Goal: Find specific page/section: Find specific page/section

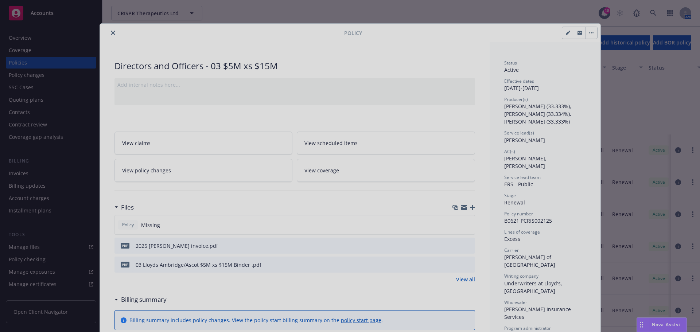
scroll to position [96, 0]
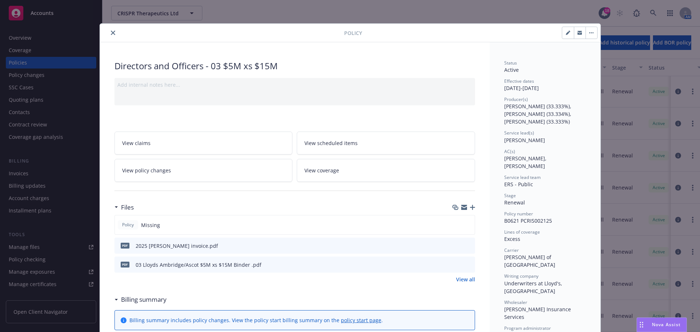
click at [111, 33] on icon "close" at bounding box center [113, 33] width 4 height 4
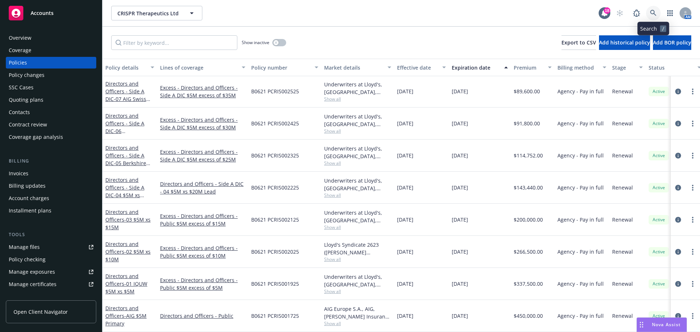
click at [654, 12] on icon at bounding box center [653, 13] width 7 height 7
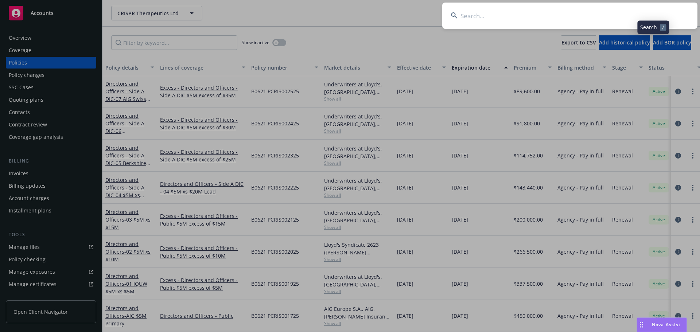
click at [633, 14] on input at bounding box center [569, 16] width 255 height 26
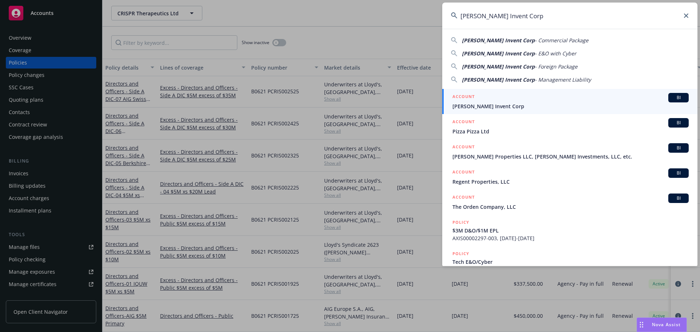
type input "[PERSON_NAME] Invent Corp"
click at [537, 100] on div "ACCOUNT BI" at bounding box center [571, 97] width 236 height 9
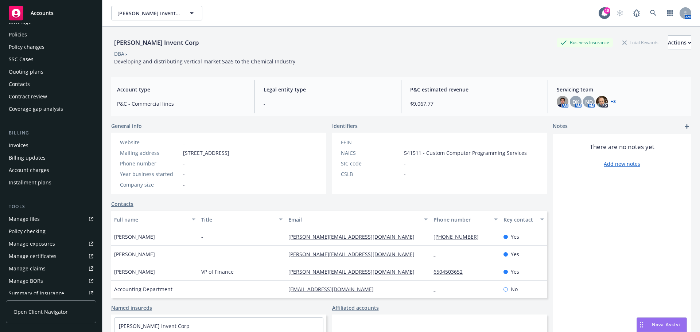
scroll to position [36, 0]
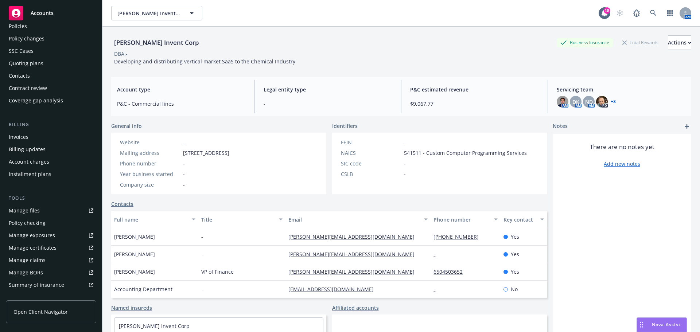
click at [43, 136] on div "Invoices" at bounding box center [51, 137] width 85 height 12
